Goal: Transaction & Acquisition: Book appointment/travel/reservation

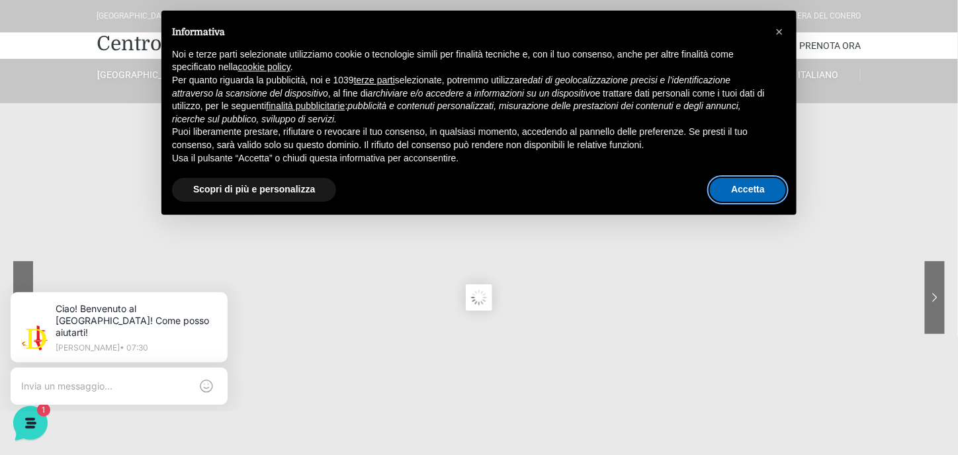
click at [730, 190] on button "Accetta" at bounding box center [748, 190] width 76 height 24
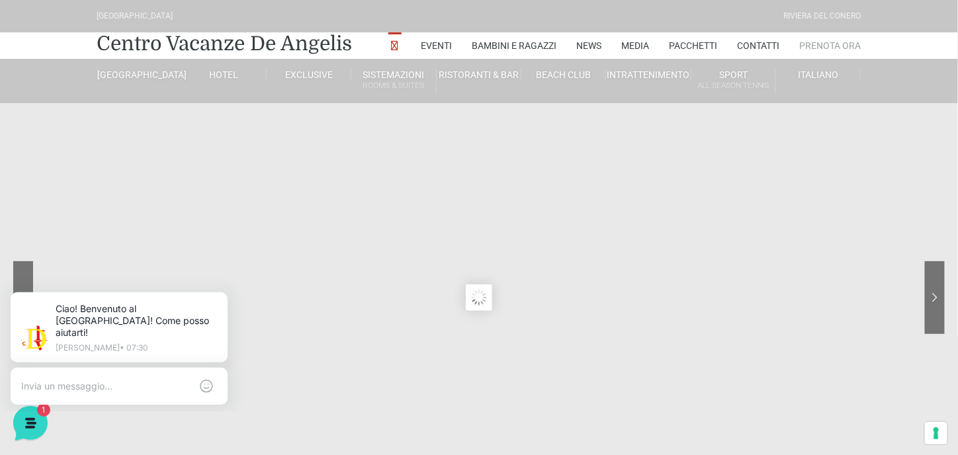
click at [824, 45] on link "Prenota Ora" at bounding box center [831, 45] width 62 height 26
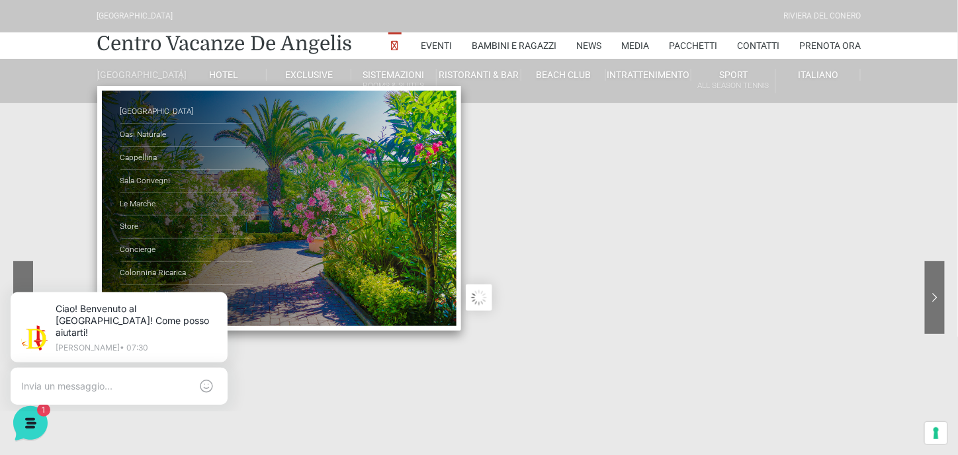
click at [133, 79] on link "[GEOGRAPHIC_DATA]" at bounding box center [139, 75] width 85 height 12
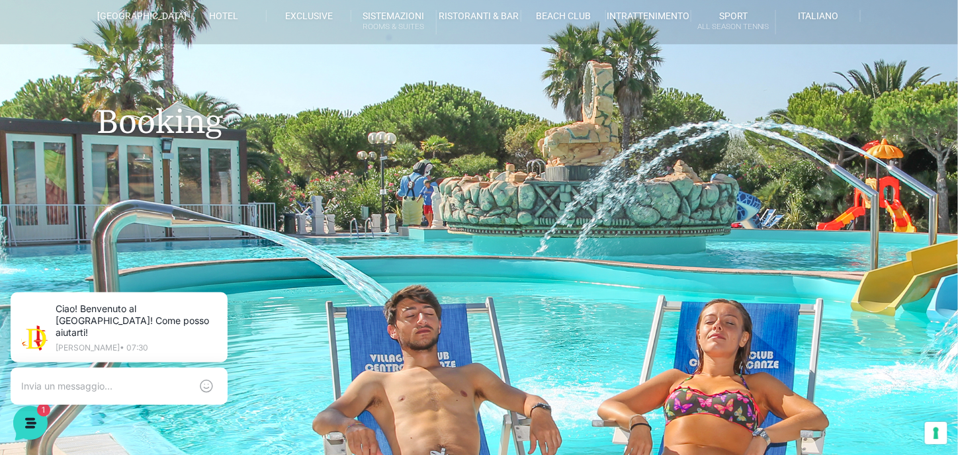
scroll to position [65, 0]
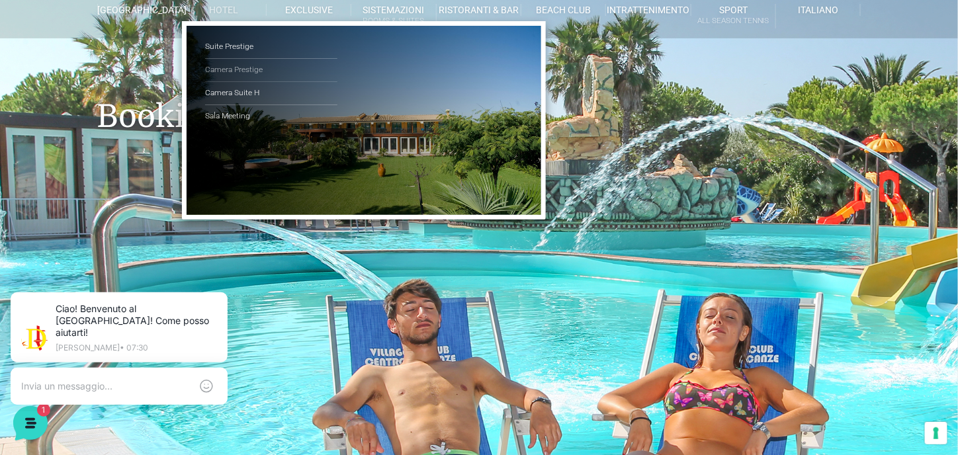
click at [245, 66] on link "Camera Prestige" at bounding box center [271, 70] width 132 height 23
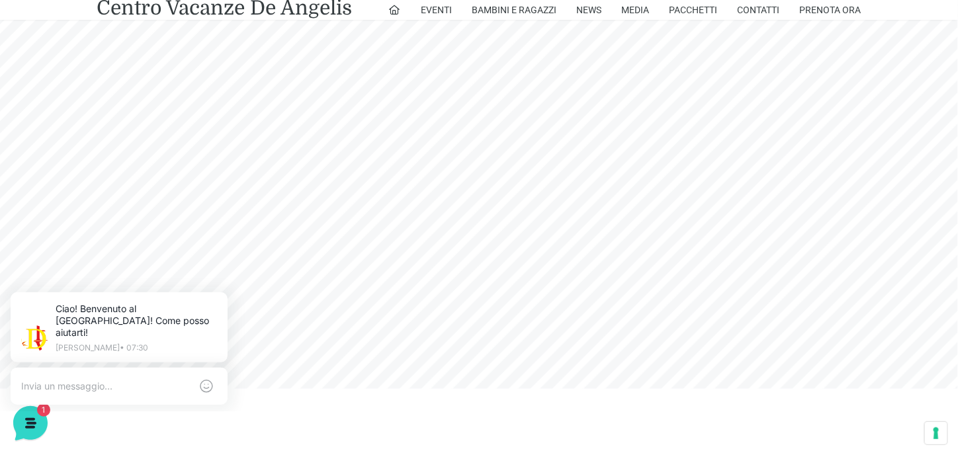
scroll to position [208, 0]
click at [822, 9] on link "Prenota Ora" at bounding box center [831, 10] width 62 height 20
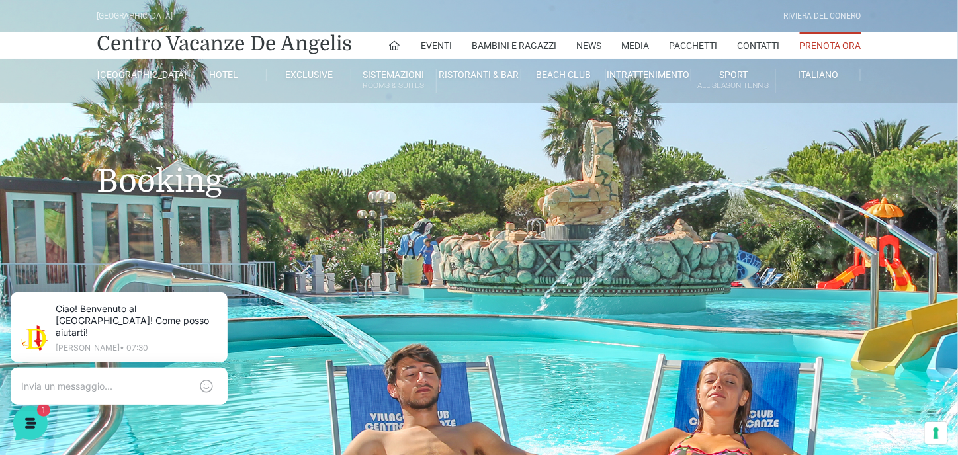
scroll to position [1, 0]
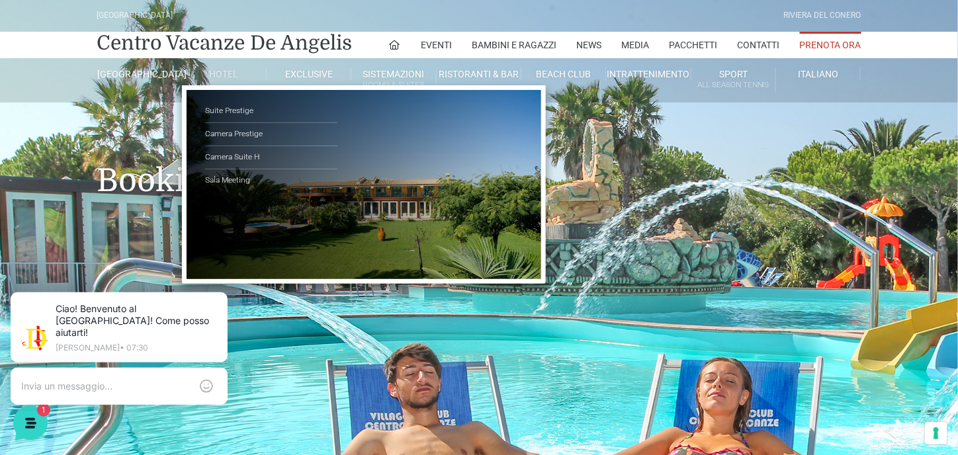
click at [226, 73] on link "Hotel" at bounding box center [224, 74] width 85 height 12
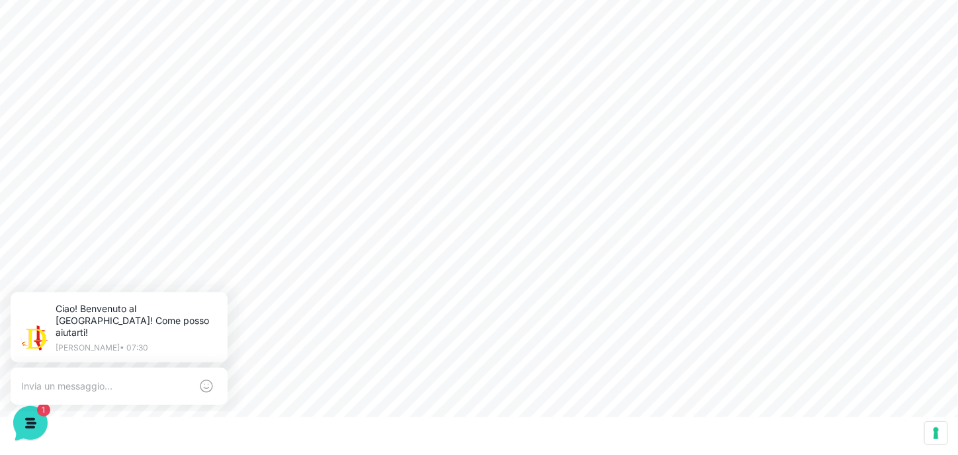
scroll to position [136, 0]
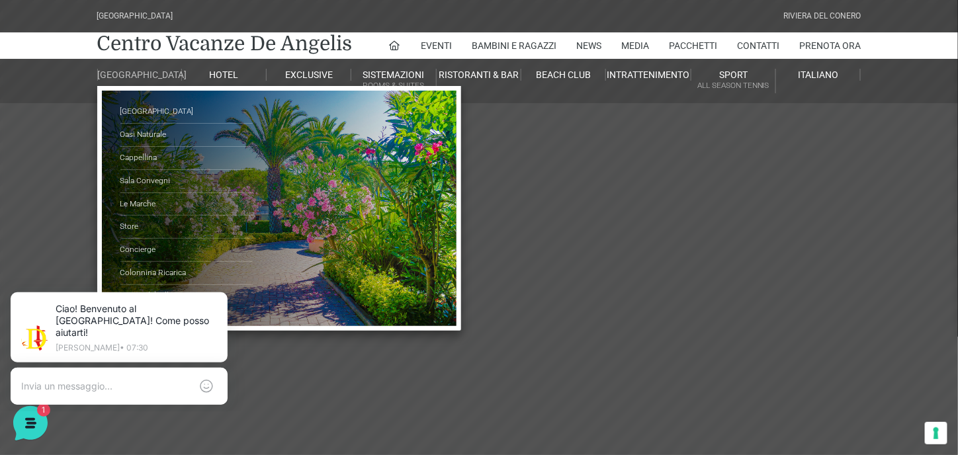
click at [155, 71] on link "[GEOGRAPHIC_DATA]" at bounding box center [139, 75] width 85 height 12
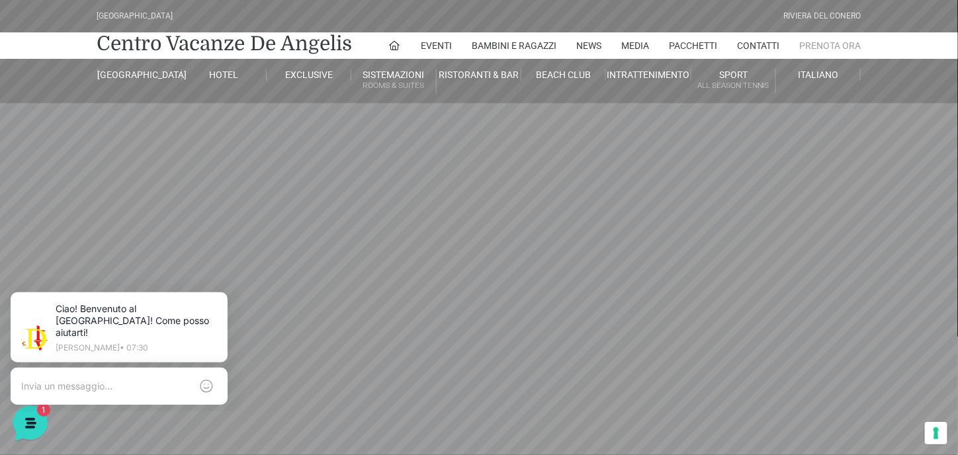
click at [822, 46] on link "Prenota Ora" at bounding box center [831, 45] width 62 height 26
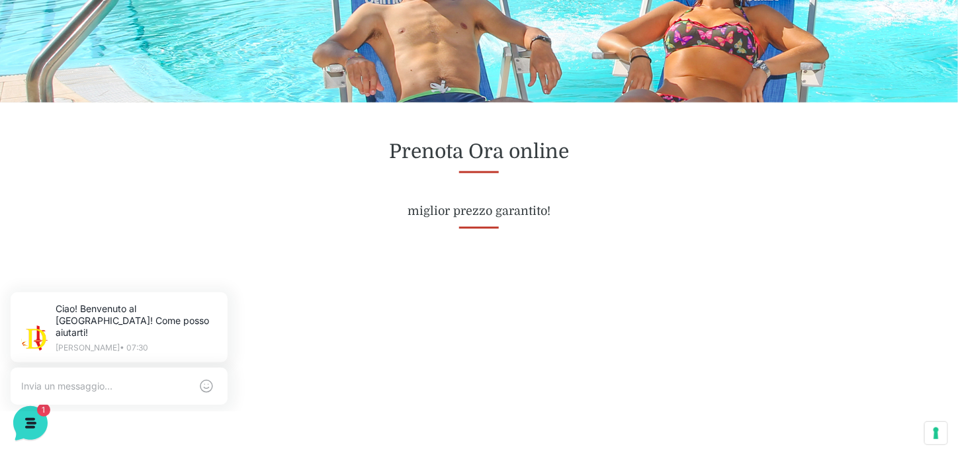
scroll to position [414, 0]
